Goal: Transaction & Acquisition: Subscribe to service/newsletter

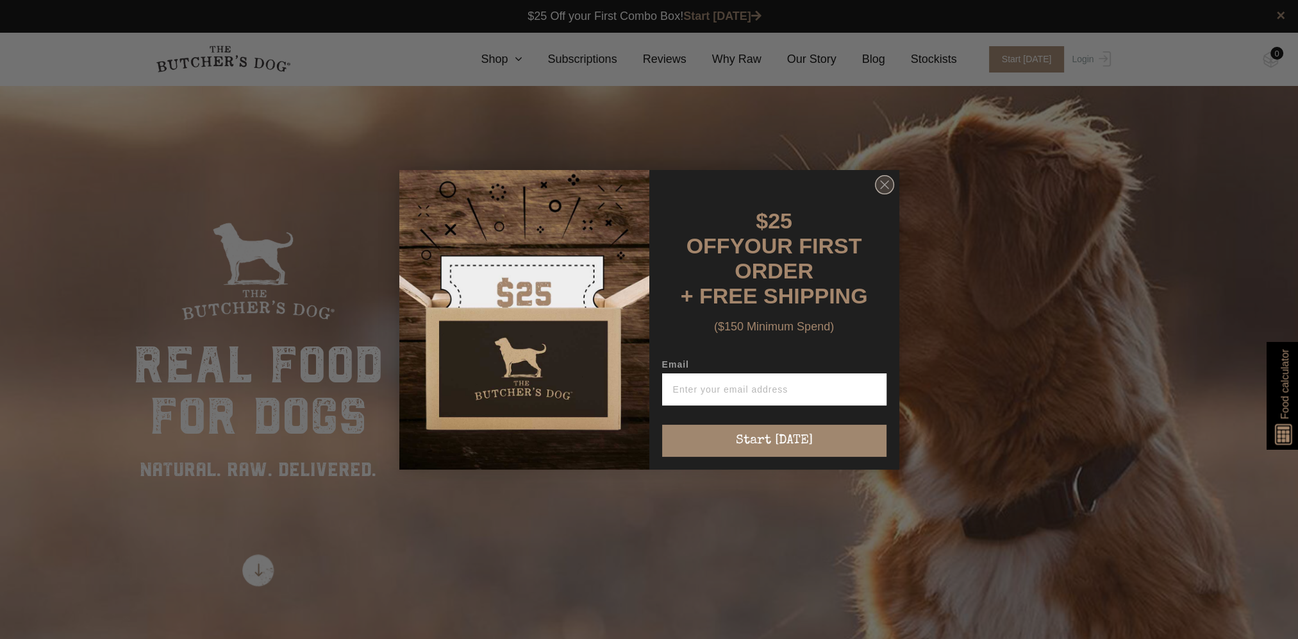
click at [884, 187] on icon "Close dialog" at bounding box center [884, 184] width 19 height 19
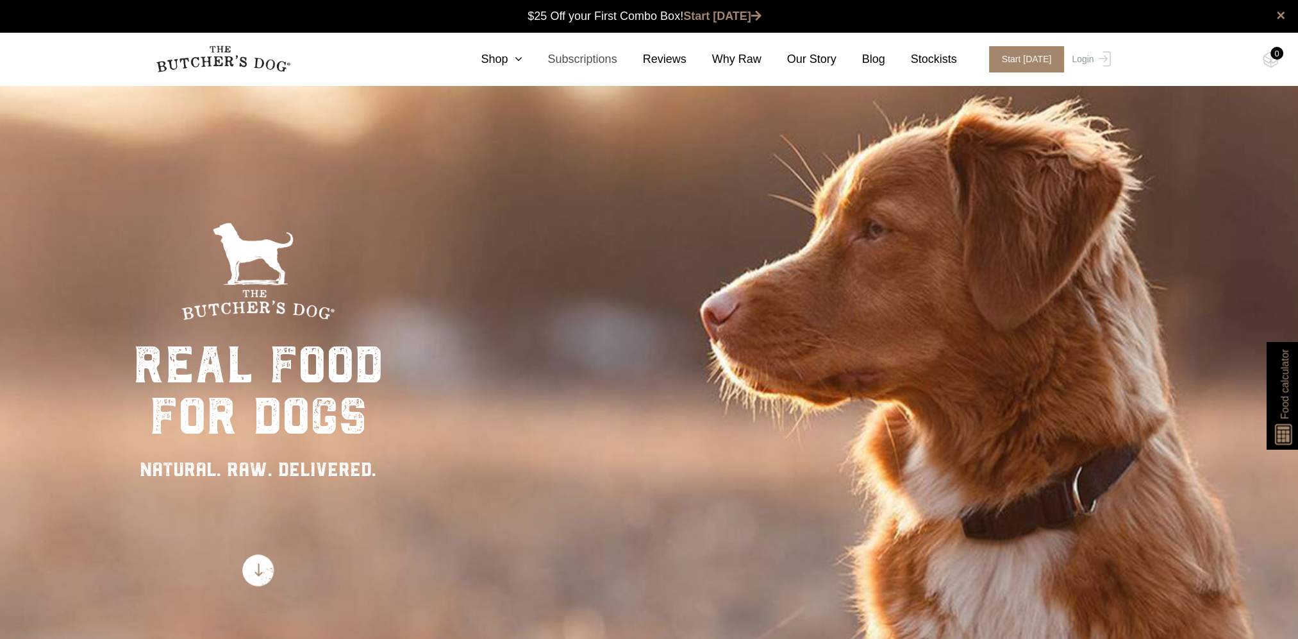
click at [603, 56] on link "Subscriptions" at bounding box center [569, 59] width 95 height 17
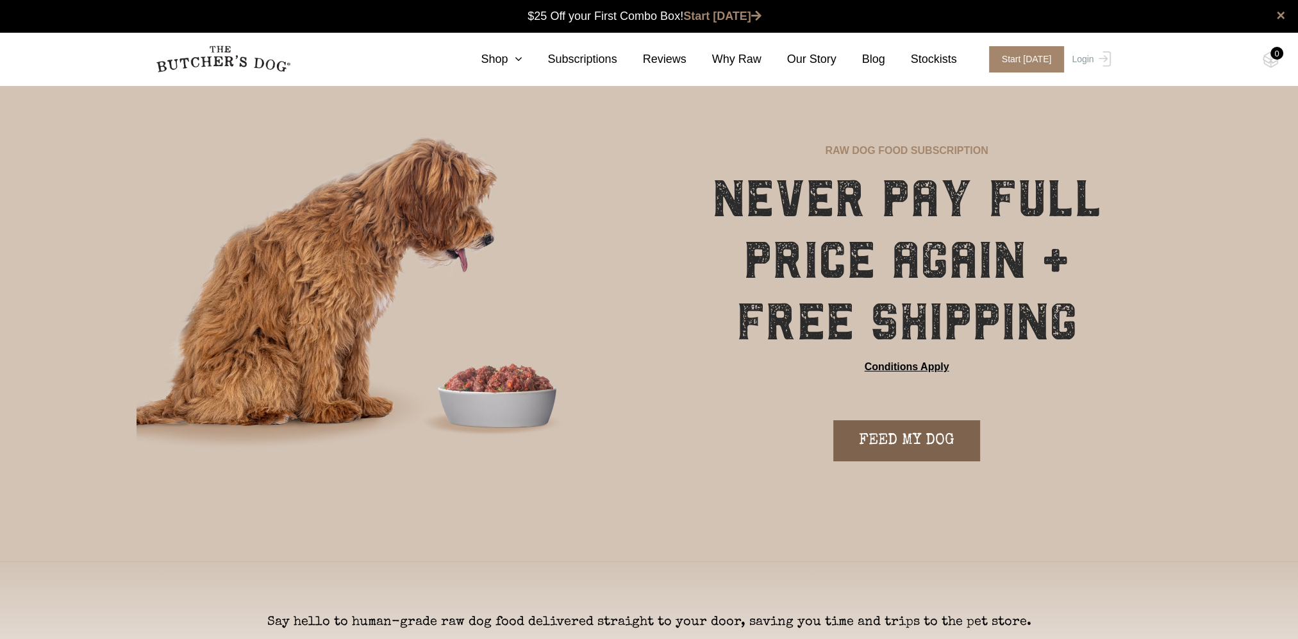
click at [916, 439] on link "FEED MY DOG" at bounding box center [907, 440] width 147 height 41
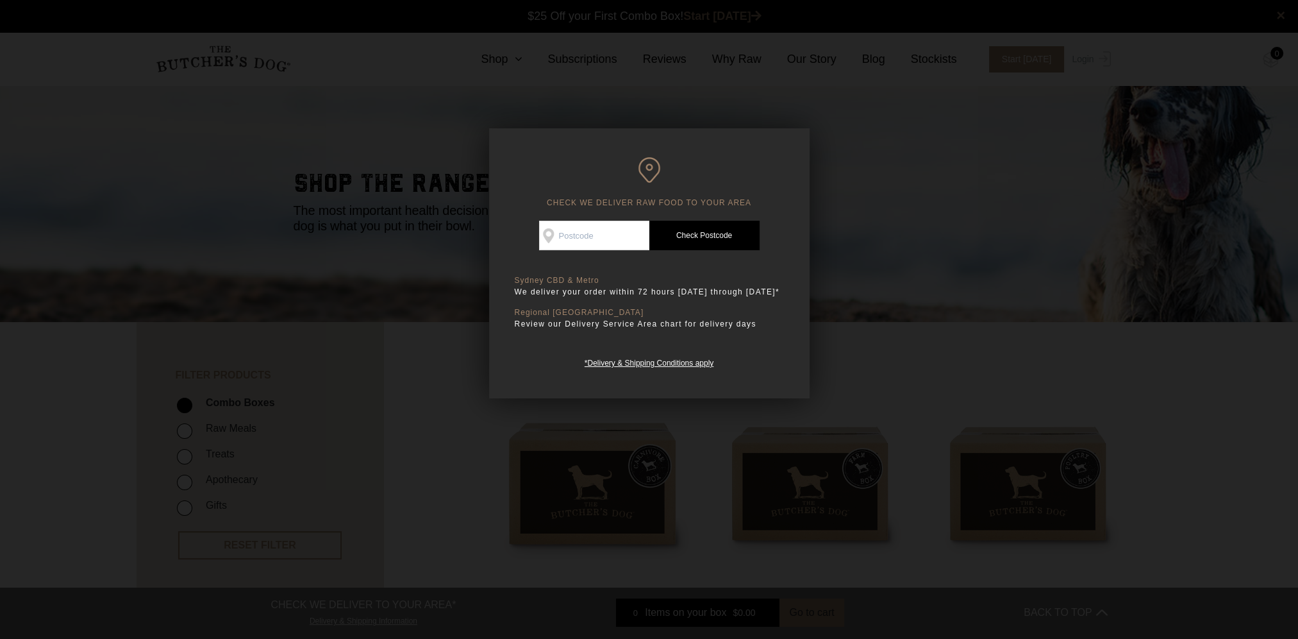
click at [607, 230] on input "Check Availability At" at bounding box center [594, 235] width 110 height 29
type input "4120"
click at [673, 228] on link "Check Postcode" at bounding box center [705, 235] width 110 height 29
click at [716, 236] on link "Check Postcode" at bounding box center [705, 235] width 110 height 29
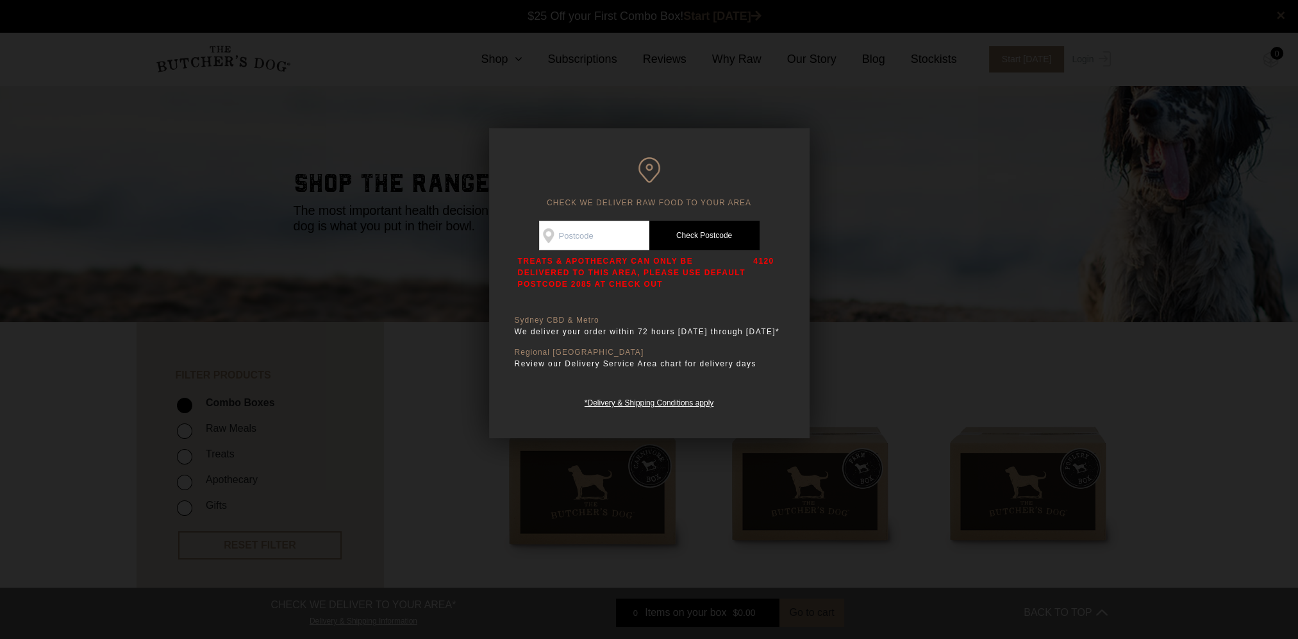
click at [957, 479] on div at bounding box center [649, 319] width 1298 height 639
